Goal: Information Seeking & Learning: Find specific fact

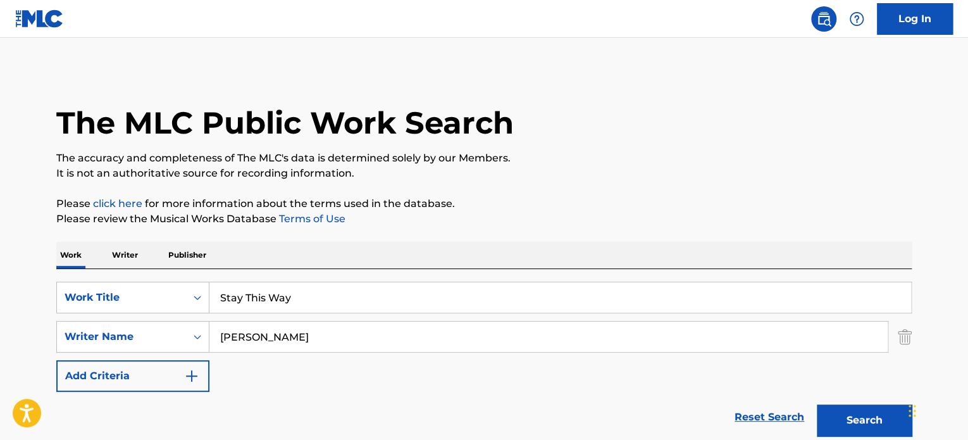
drag, startPoint x: 900, startPoint y: 339, endPoint x: 858, endPoint y: 321, distance: 45.4
click at [899, 339] on img "Search Form" at bounding box center [905, 337] width 14 height 32
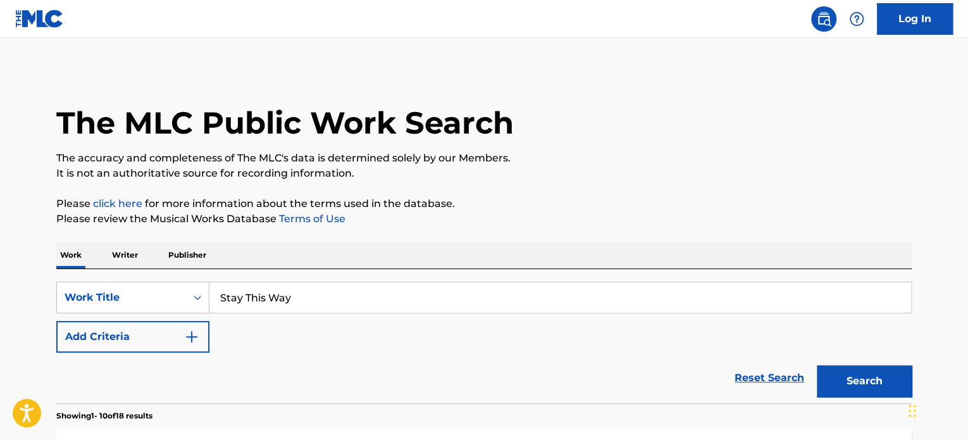
click at [456, 285] on input "Stay This Way" at bounding box center [560, 297] width 702 height 30
drag, startPoint x: 426, startPoint y: 286, endPoint x: 109, endPoint y: 301, distance: 317.4
click at [109, 301] on div "SearchWithCriteria3ff5b766-2ece-4ff9-8338-5a9f1cebc393 Work Title Stay This Way" at bounding box center [484, 298] width 856 height 32
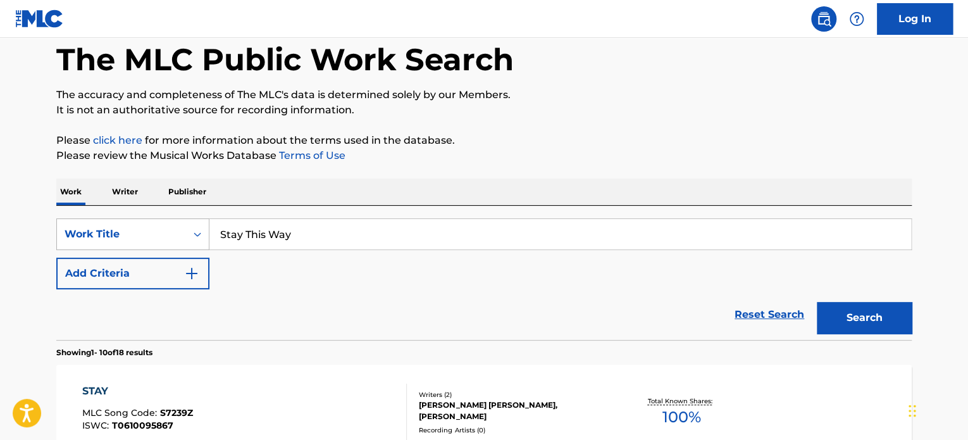
click at [106, 250] on div "Work Title" at bounding box center [132, 234] width 153 height 32
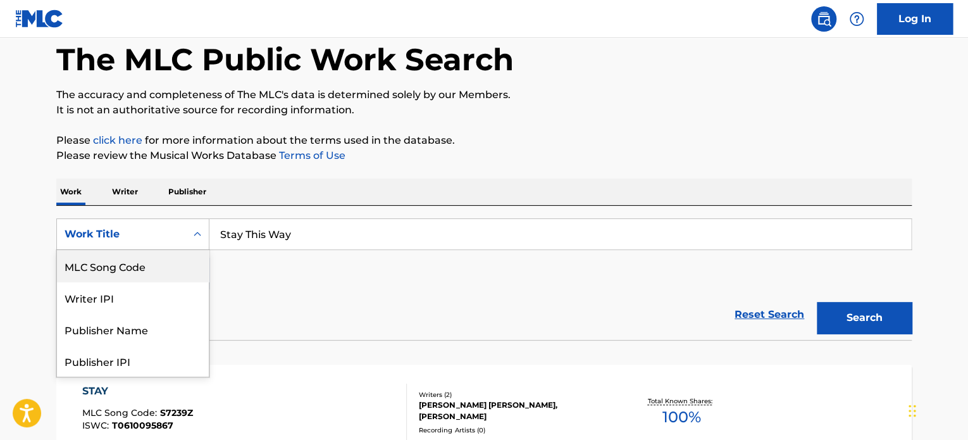
click at [121, 264] on div "MLC Song Code" at bounding box center [133, 266] width 152 height 32
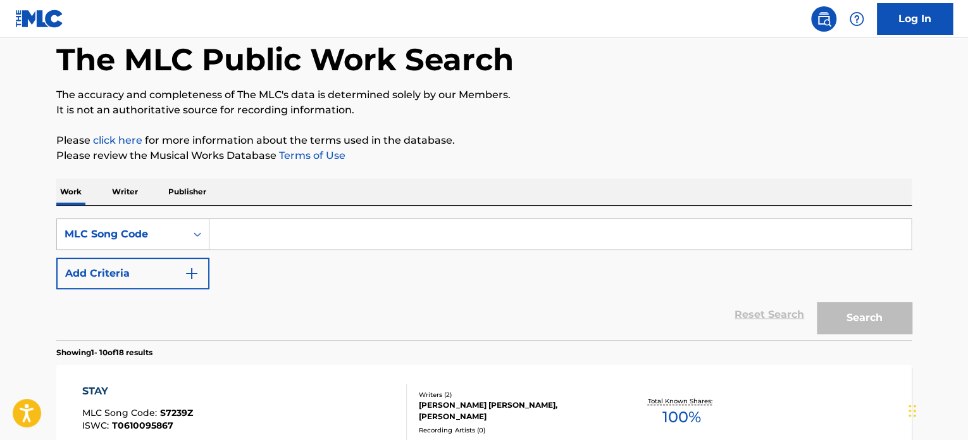
click at [290, 242] on input "Search Form" at bounding box center [560, 234] width 702 height 30
paste input "AVBNJK"
type input "AVBNJK"
click at [863, 320] on button "Search" at bounding box center [864, 318] width 95 height 32
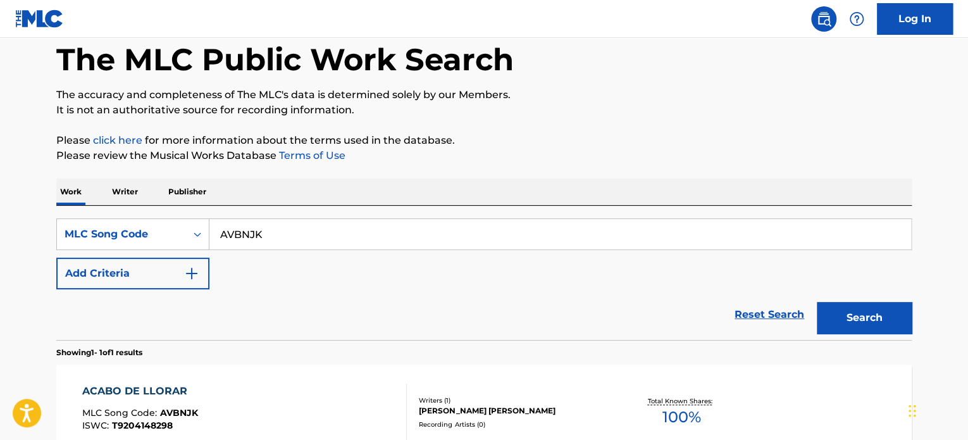
click at [135, 389] on div "ACABO DE LLORAR" at bounding box center [140, 390] width 116 height 15
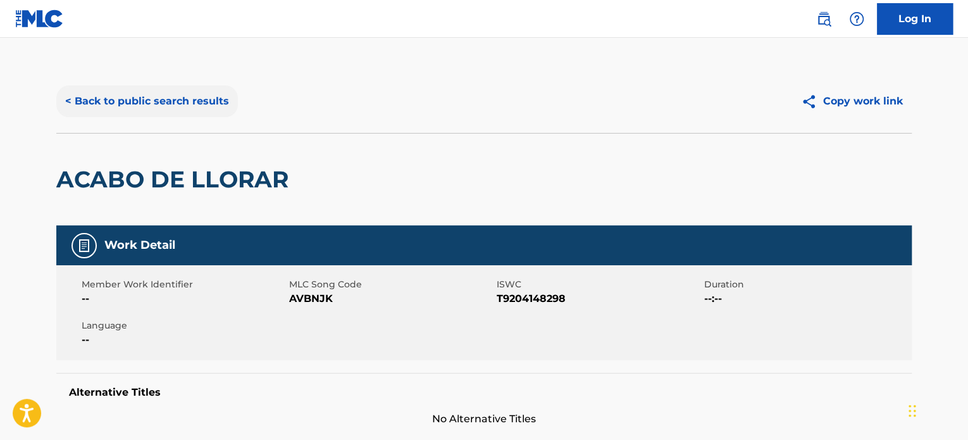
click at [189, 103] on button "< Back to public search results" at bounding box center [147, 101] width 182 height 32
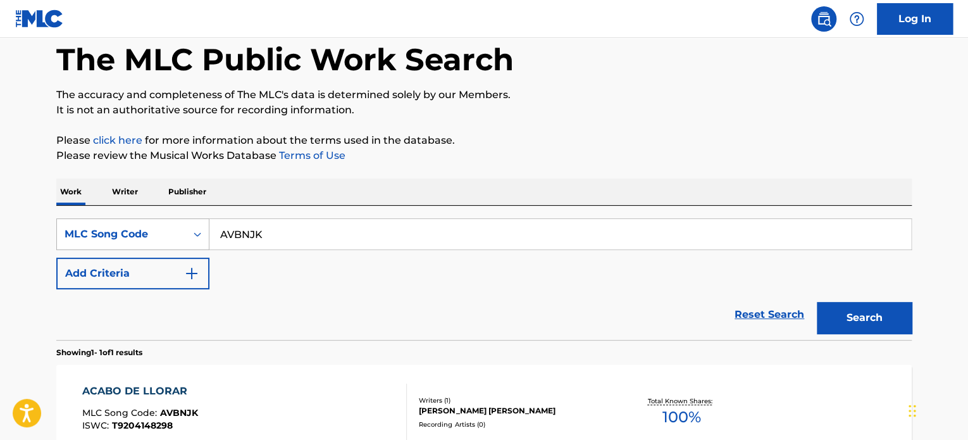
drag, startPoint x: 293, startPoint y: 236, endPoint x: 133, endPoint y: 225, distance: 160.5
click at [133, 225] on div "SearchWithCriteriab8cc5561-56dc-4150-b772-7fde248b4cfb MLC Song Code AVBNJK" at bounding box center [484, 234] width 856 height 32
paste input "MB8DVS"
click at [838, 317] on button "Search" at bounding box center [864, 318] width 95 height 32
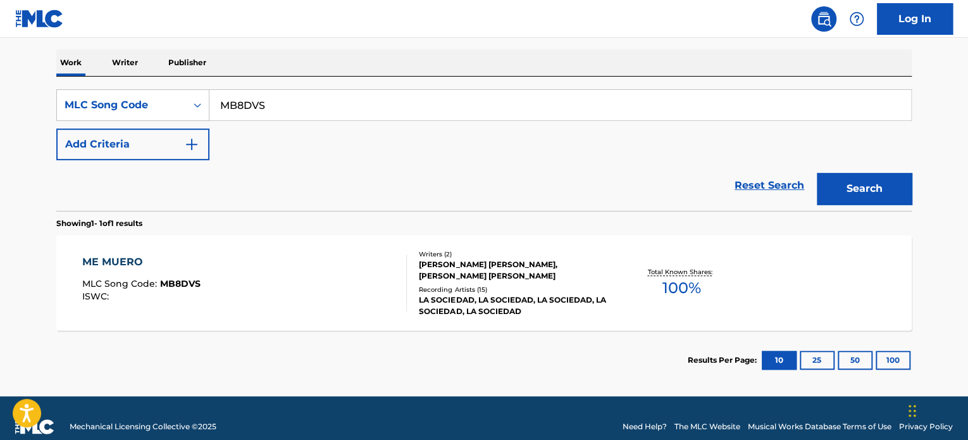
scroll to position [209, 0]
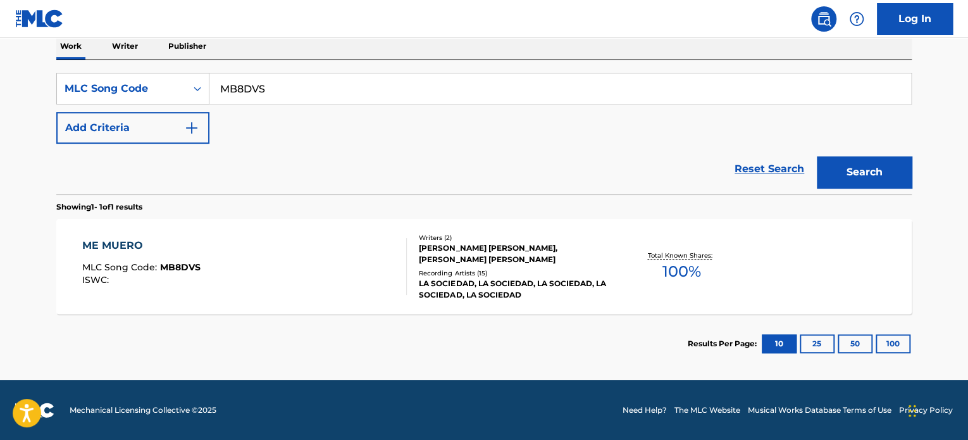
drag, startPoint x: 289, startPoint y: 89, endPoint x: 60, endPoint y: 66, distance: 229.6
click at [0, 65] on main "The MLC Public Work Search The accuracy and completeness of The MLC's data is d…" at bounding box center [484, 104] width 968 height 551
paste input "L73608"
type input "L73608"
drag, startPoint x: 866, startPoint y: 170, endPoint x: 362, endPoint y: 233, distance: 507.7
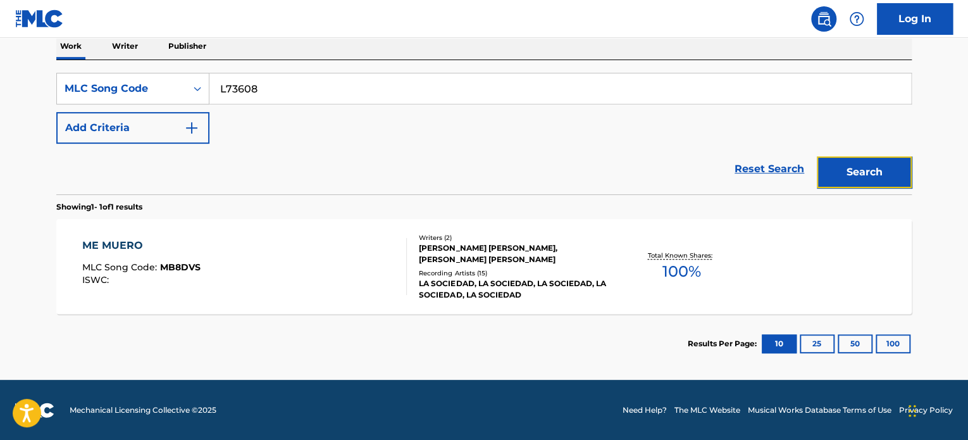
click at [865, 170] on button "Search" at bounding box center [864, 172] width 95 height 32
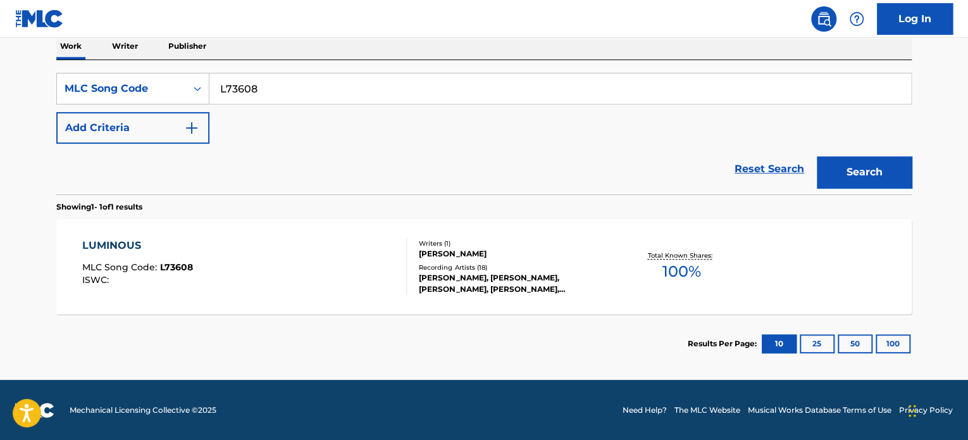
click at [123, 240] on div "LUMINOUS" at bounding box center [137, 245] width 111 height 15
